Goal: Transaction & Acquisition: Book appointment/travel/reservation

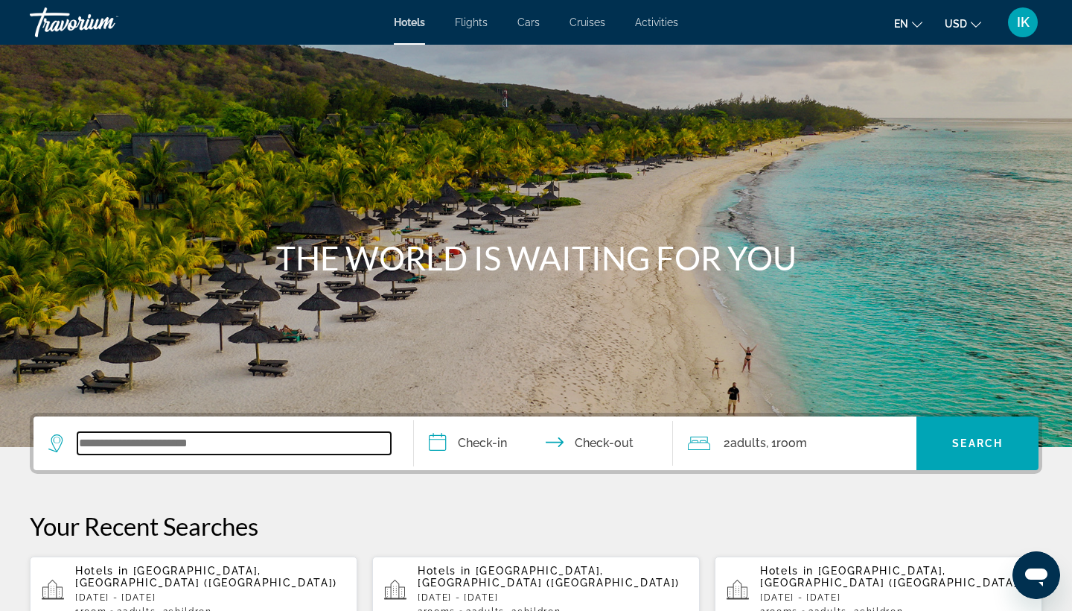
click at [204, 443] on input "Search widget" at bounding box center [234, 443] width 314 height 22
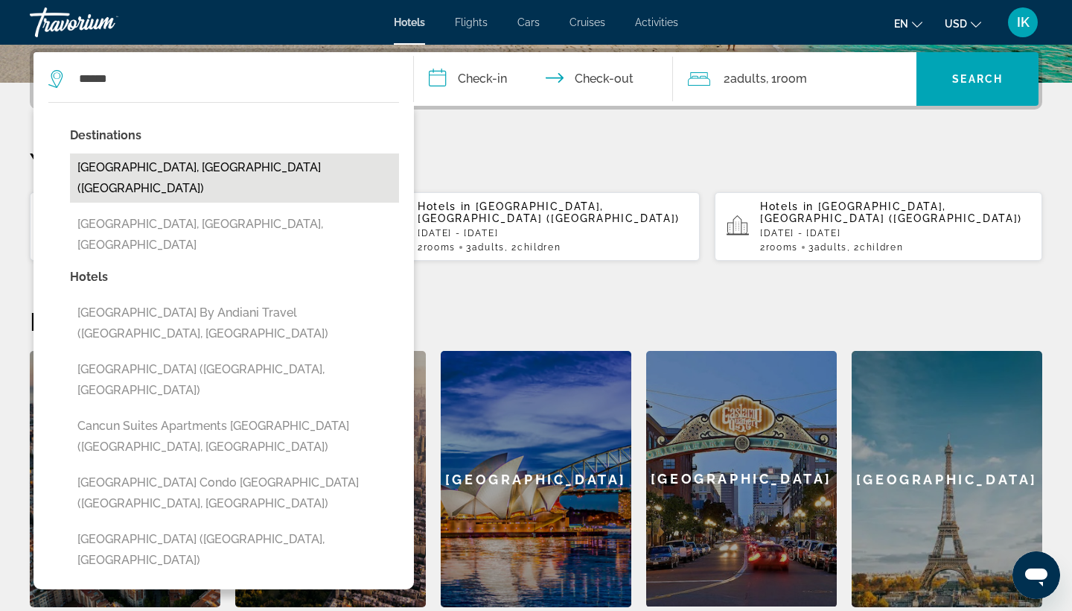
drag, startPoint x: 204, startPoint y: 443, endPoint x: 131, endPoint y: 160, distance: 292.3
click at [131, 160] on button "[GEOGRAPHIC_DATA], [GEOGRAPHIC_DATA] ([GEOGRAPHIC_DATA])" at bounding box center [234, 177] width 329 height 49
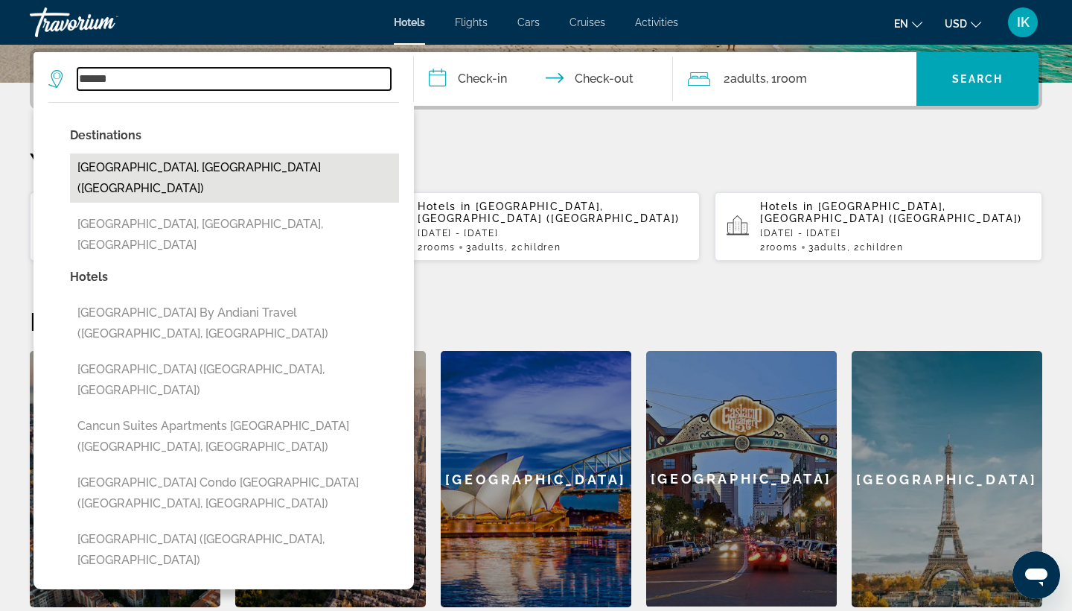
type input "**********"
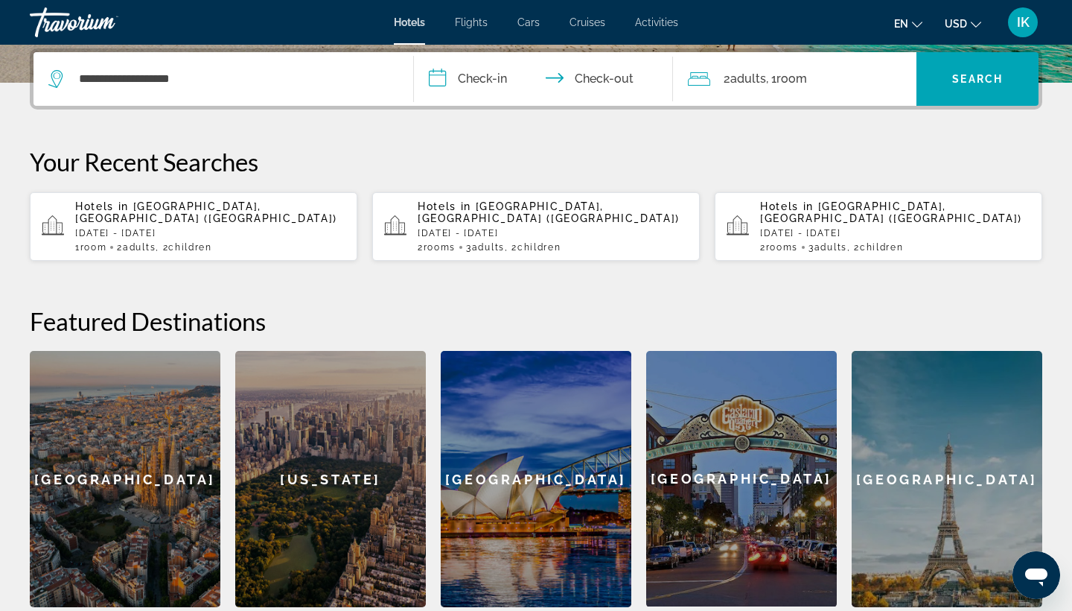
click at [501, 77] on input "**********" at bounding box center [546, 81] width 265 height 58
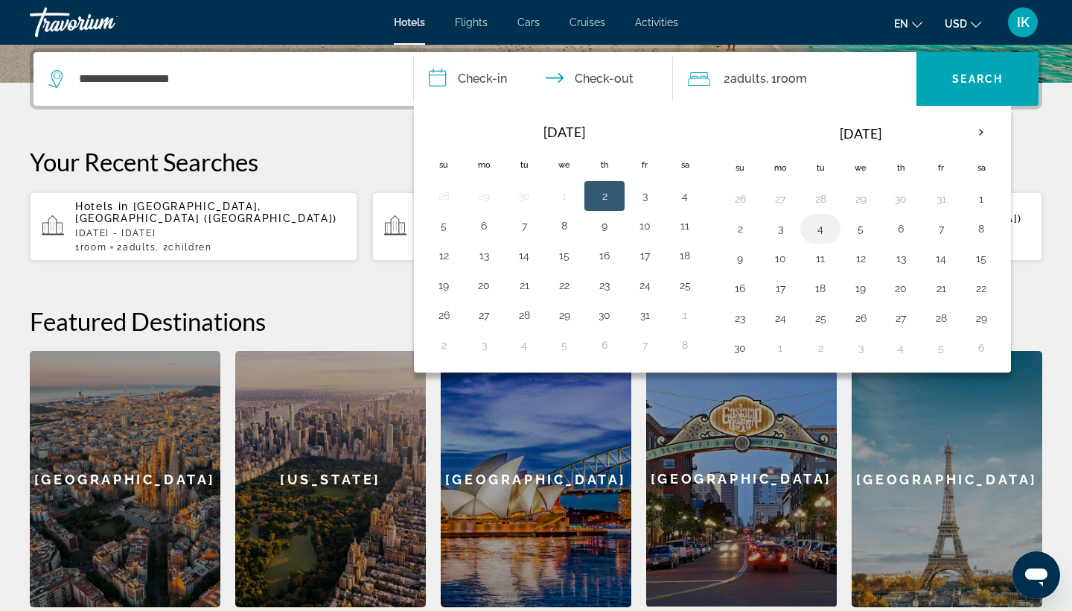
click at [824, 234] on button "4" at bounding box center [821, 228] width 24 height 21
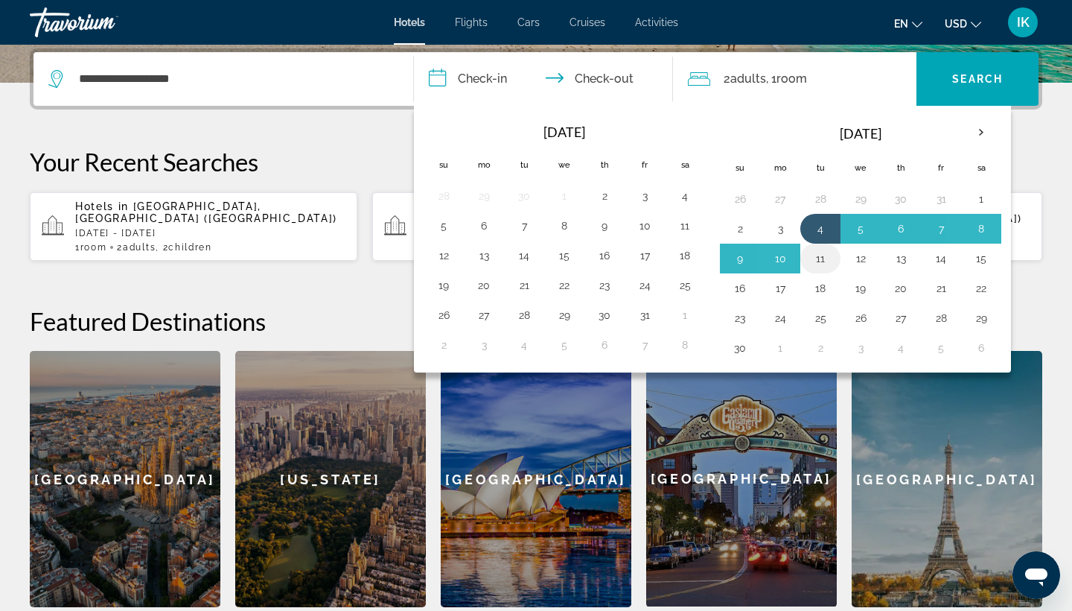
click at [825, 264] on button "11" at bounding box center [821, 258] width 24 height 21
type input "**********"
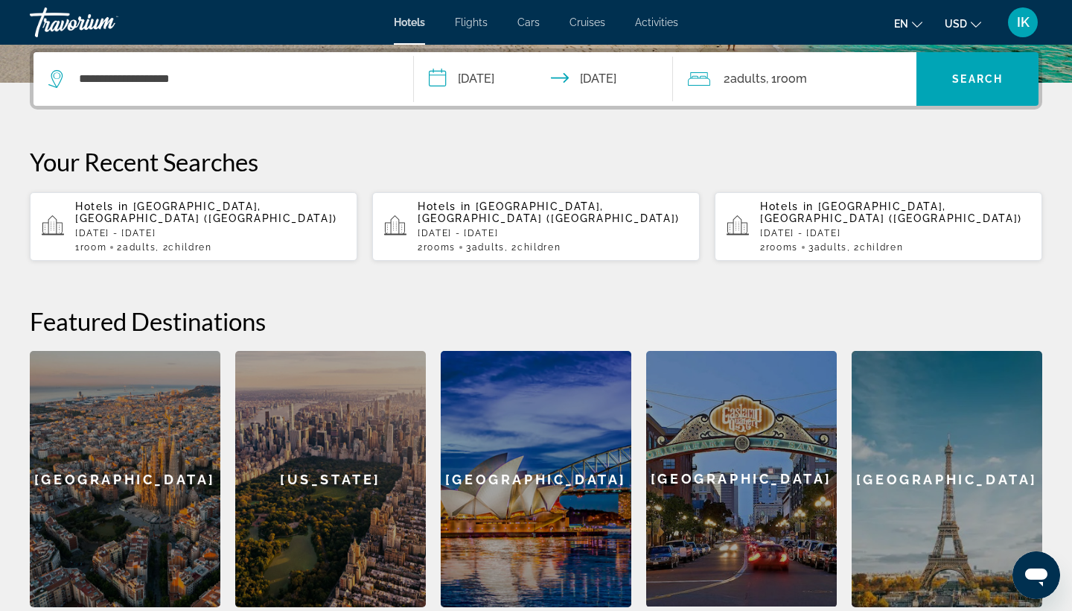
click at [772, 75] on span ", 1 Room rooms" at bounding box center [786, 79] width 41 height 21
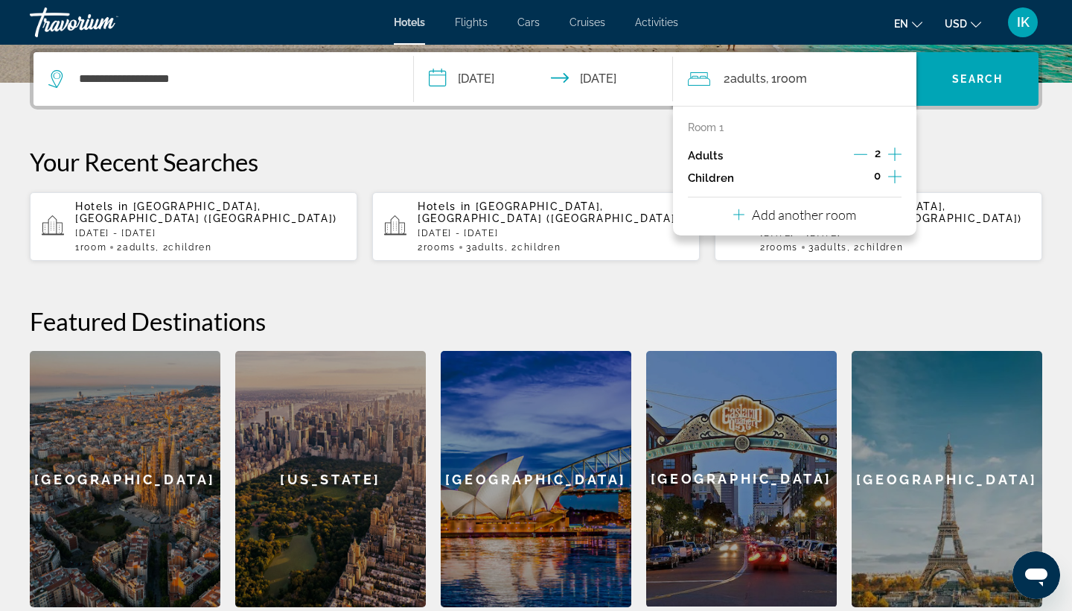
click at [892, 182] on icon "Increment children" at bounding box center [895, 177] width 13 height 18
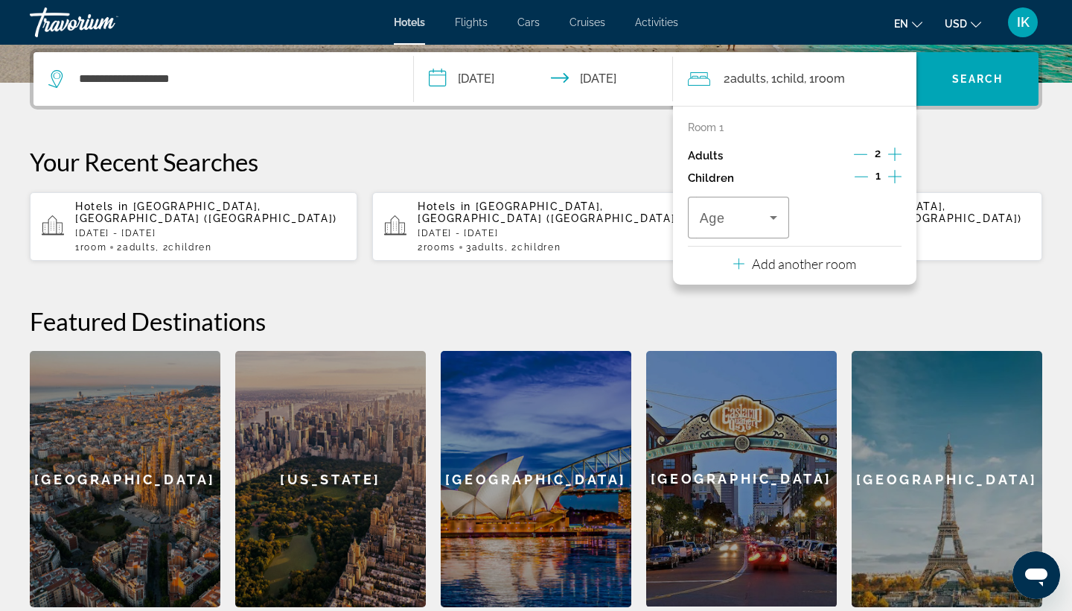
click at [892, 182] on icon "Increment children" at bounding box center [895, 177] width 13 height 18
click at [781, 226] on icon "Travelers: 2 adults, 2 children" at bounding box center [774, 218] width 18 height 18
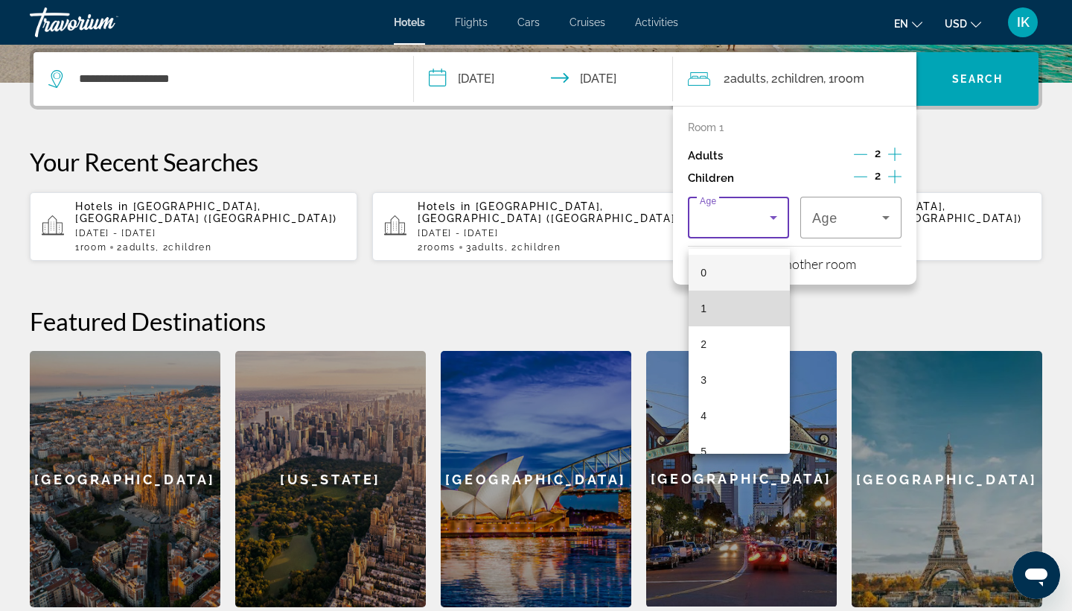
click at [729, 296] on mat-option "1" at bounding box center [739, 308] width 101 height 36
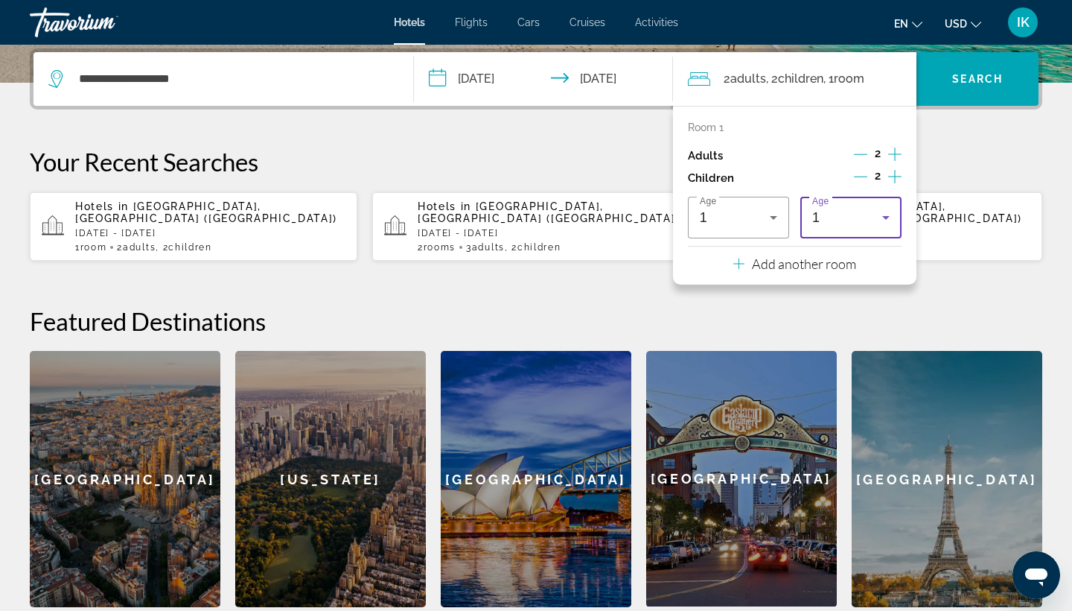
click at [831, 218] on div "1" at bounding box center [851, 218] width 77 height 42
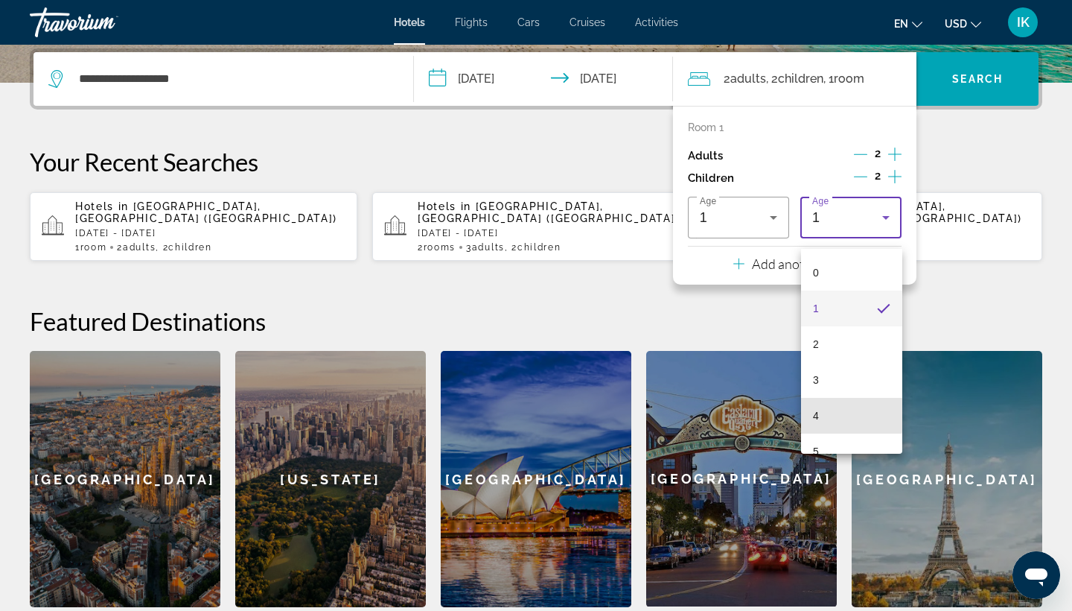
drag, startPoint x: 824, startPoint y: 410, endPoint x: 816, endPoint y: 418, distance: 10.5
click at [816, 418] on mat-option "4" at bounding box center [851, 416] width 101 height 36
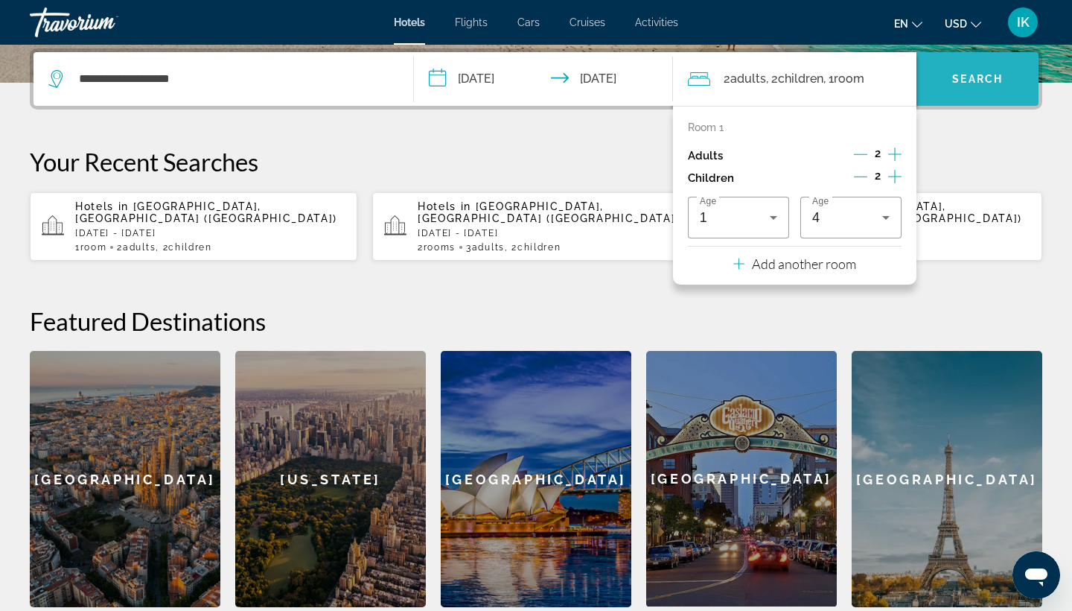
click at [954, 80] on span "Search" at bounding box center [978, 79] width 51 height 12
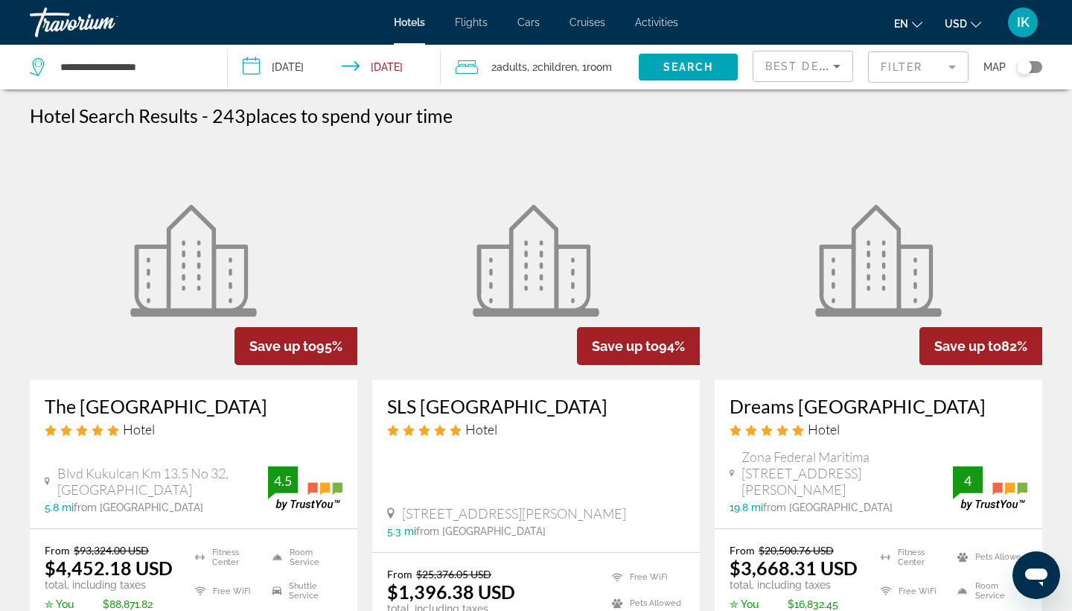
click at [877, 71] on mat-form-field "Filter" at bounding box center [918, 66] width 101 height 31
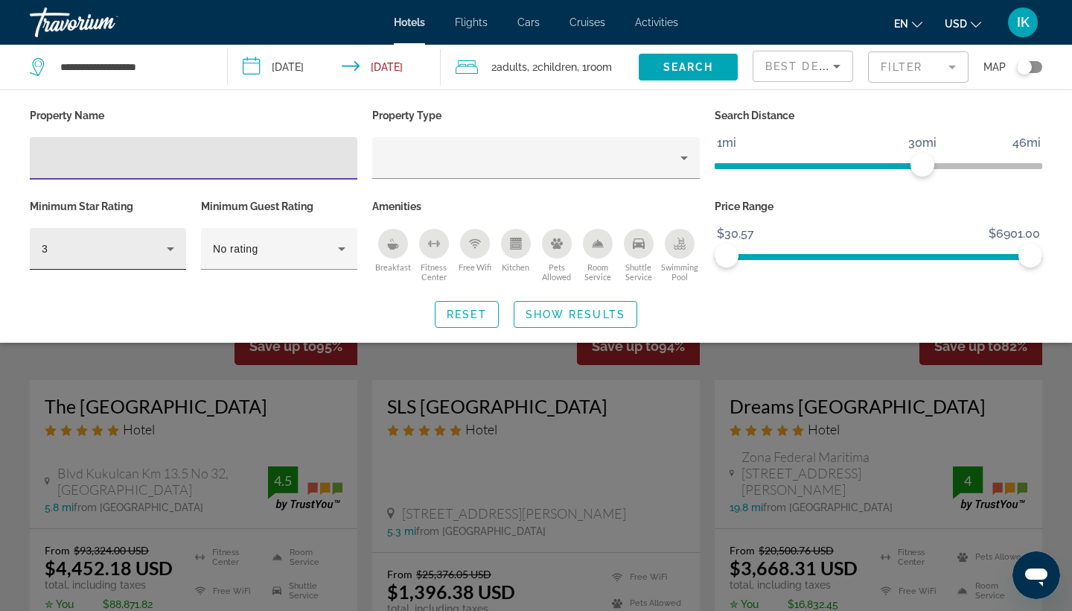
click at [115, 263] on div "3" at bounding box center [108, 249] width 133 height 42
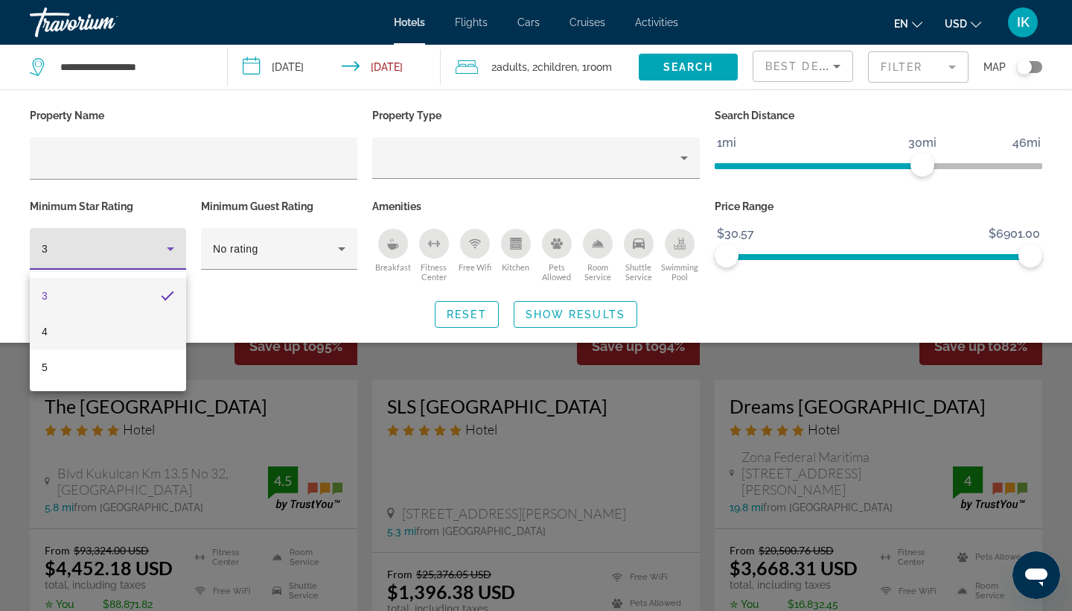
click at [83, 342] on mat-option "4" at bounding box center [108, 332] width 156 height 36
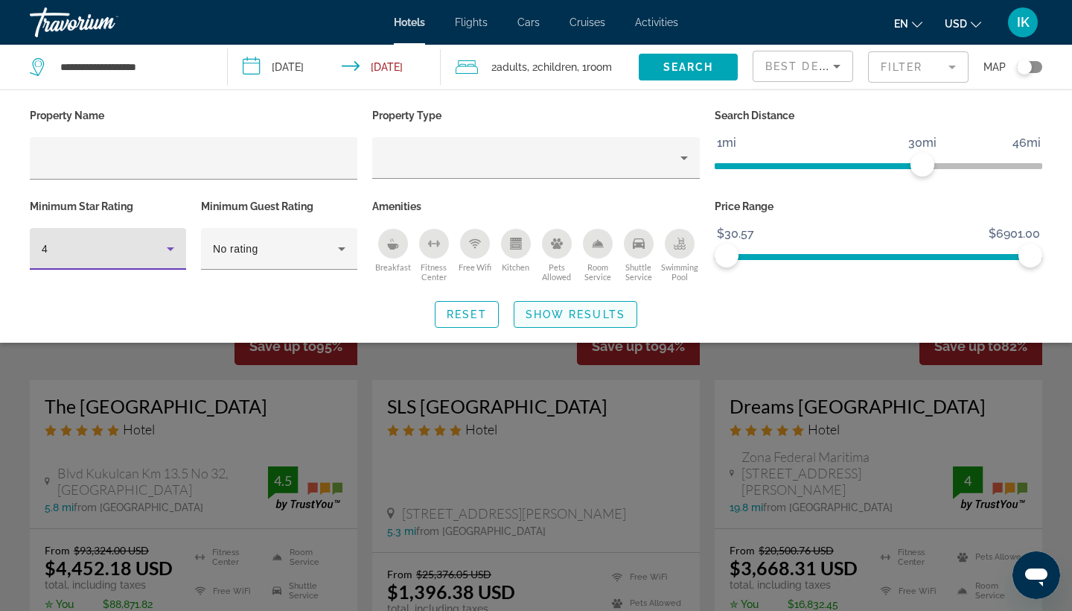
click at [560, 320] on span "Show Results" at bounding box center [576, 314] width 100 height 12
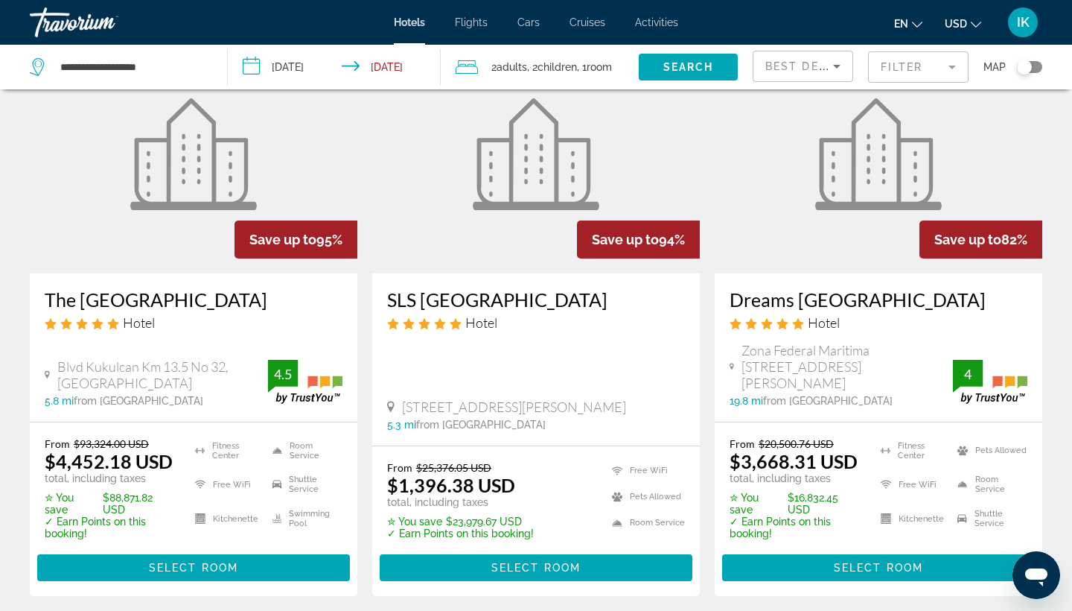
scroll to position [139, 0]
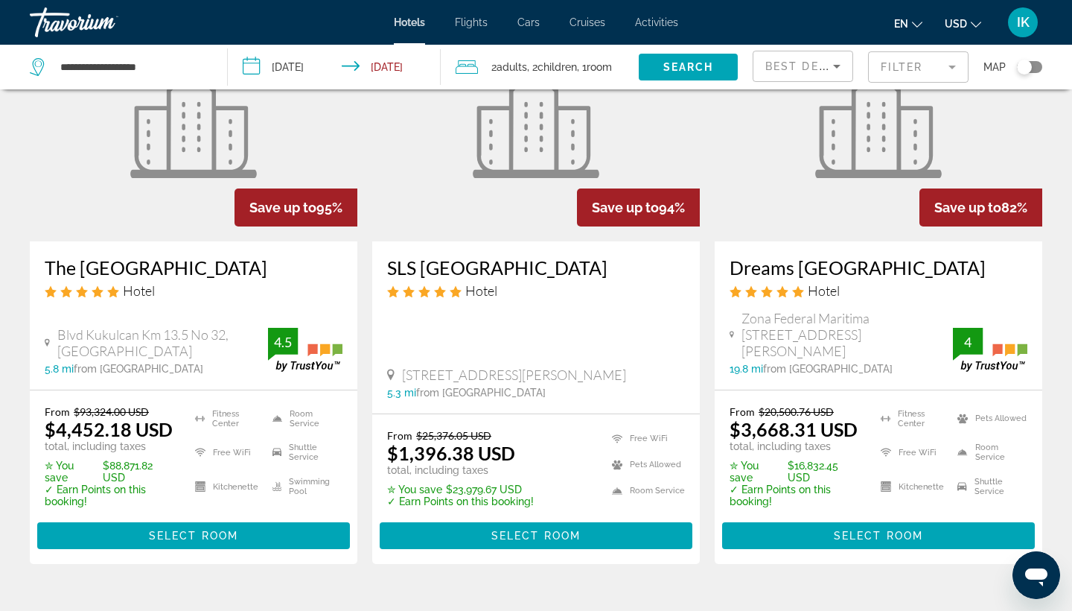
click at [490, 276] on h3 "SLS [GEOGRAPHIC_DATA]" at bounding box center [536, 267] width 298 height 22
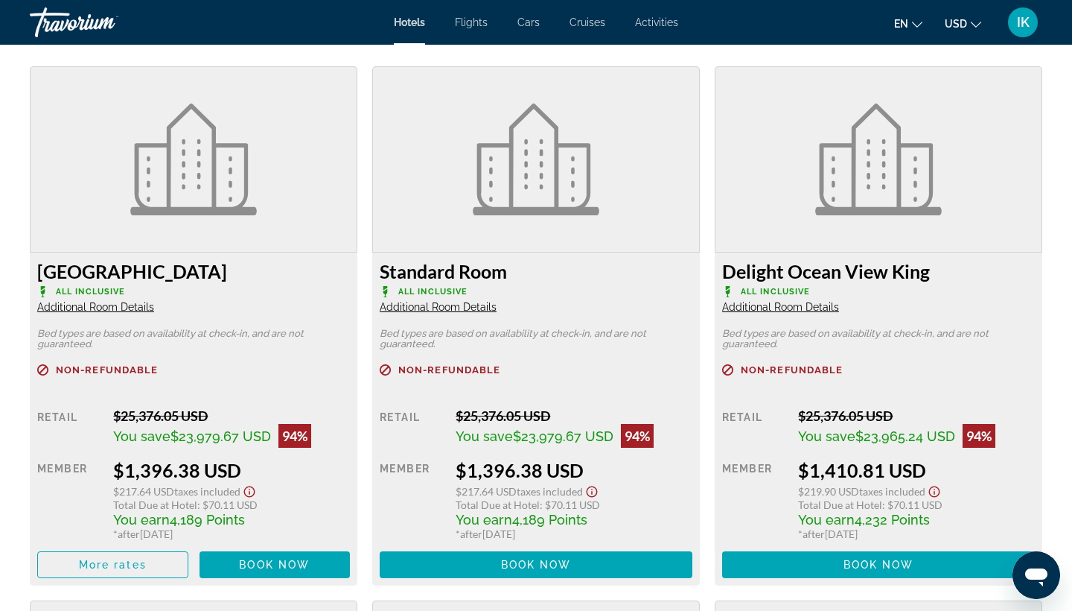
scroll to position [2041, 0]
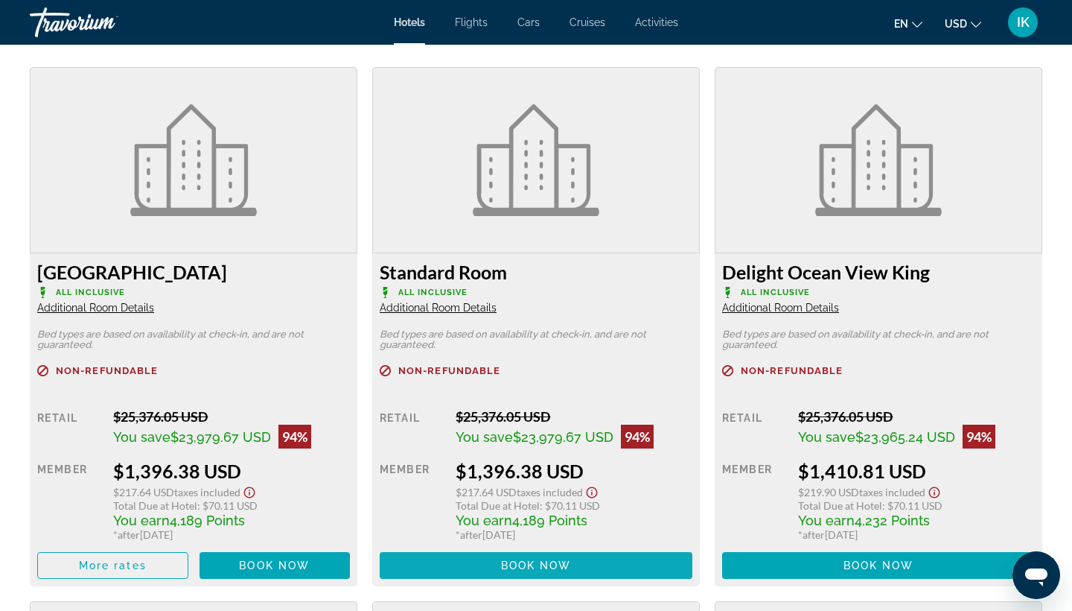
click at [513, 571] on span "Book now" at bounding box center [536, 565] width 71 height 12
